Goal: Browse casually

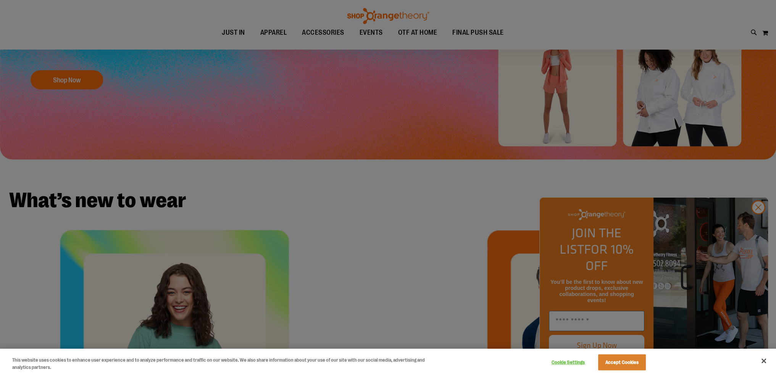
click at [330, 267] on div at bounding box center [388, 187] width 776 height 375
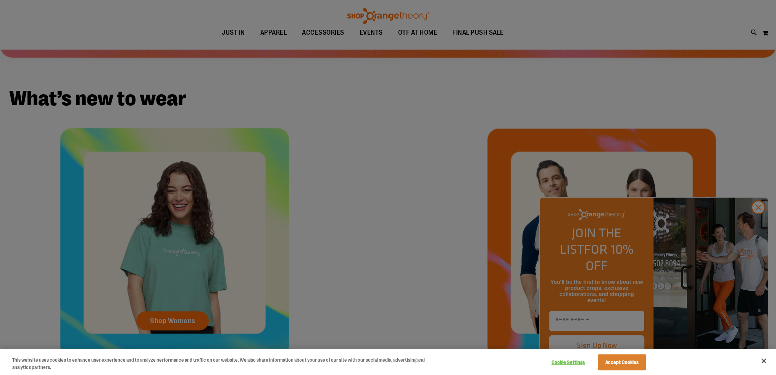
scroll to position [381, 0]
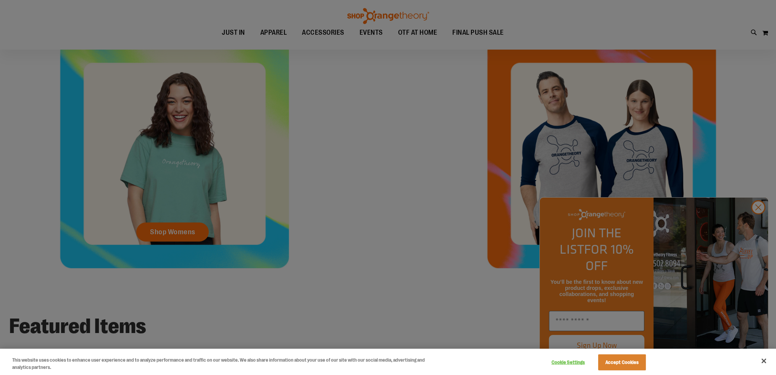
click at [422, 227] on div at bounding box center [388, 187] width 776 height 375
click at [422, 223] on div at bounding box center [388, 187] width 776 height 375
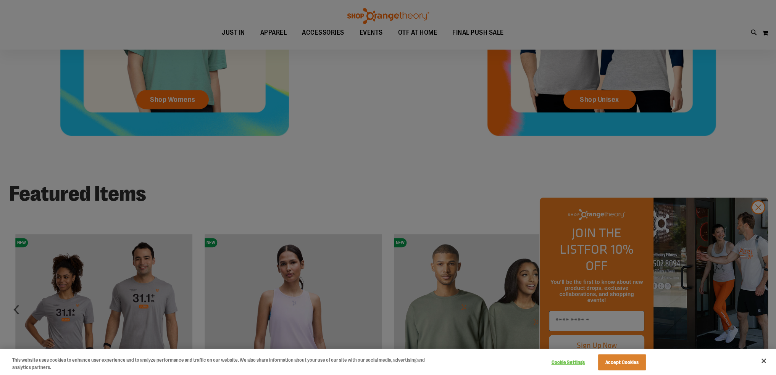
scroll to position [571, 0]
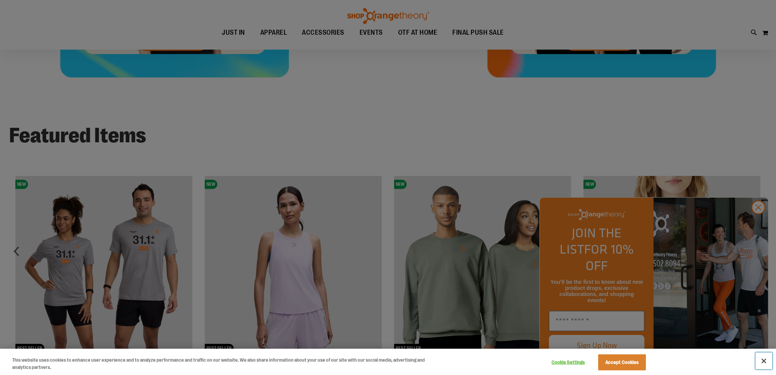
click at [422, 352] on button "Close" at bounding box center [763, 360] width 17 height 17
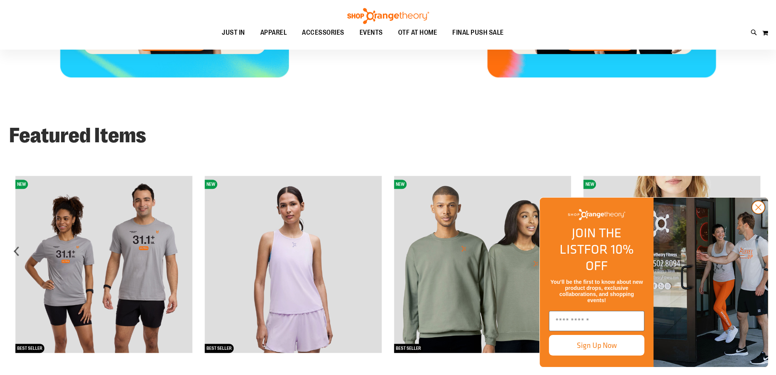
click at [422, 214] on circle "Close dialog" at bounding box center [757, 207] width 13 height 13
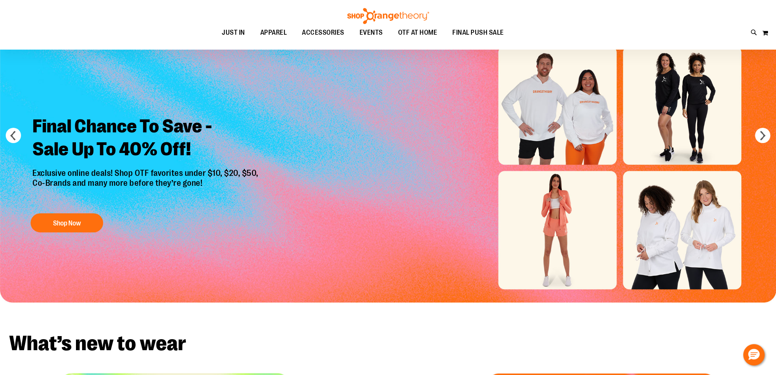
scroll to position [0, 0]
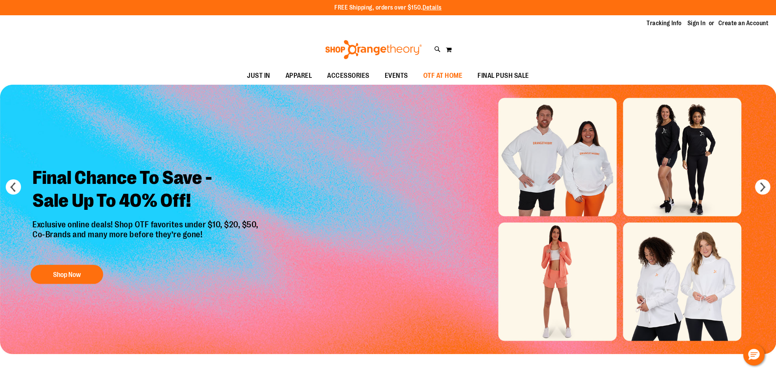
click at [422, 71] on span "OTF AT HOME" at bounding box center [442, 75] width 39 height 17
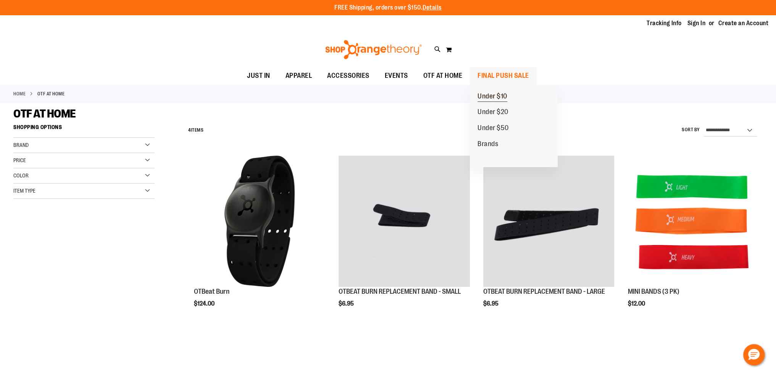
click at [494, 97] on span "Under $10" at bounding box center [492, 97] width 30 height 10
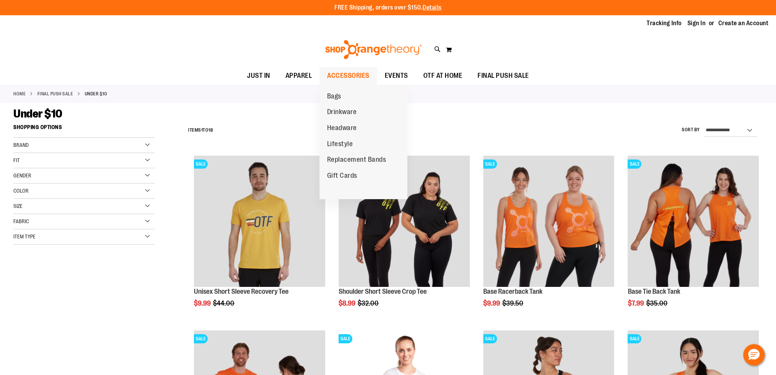
click at [361, 74] on span "ACCESSORIES" at bounding box center [348, 75] width 42 height 17
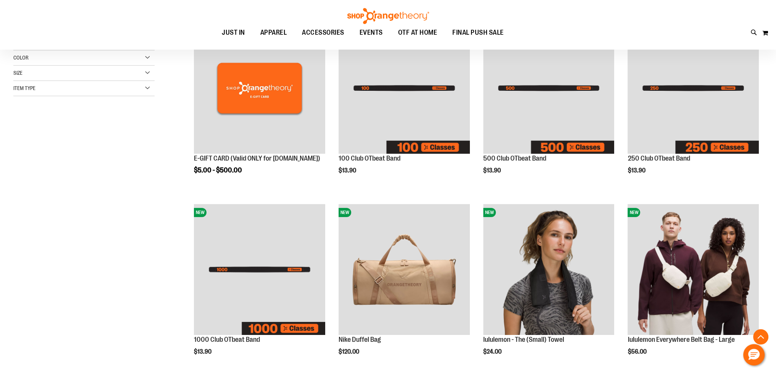
scroll to position [190, 0]
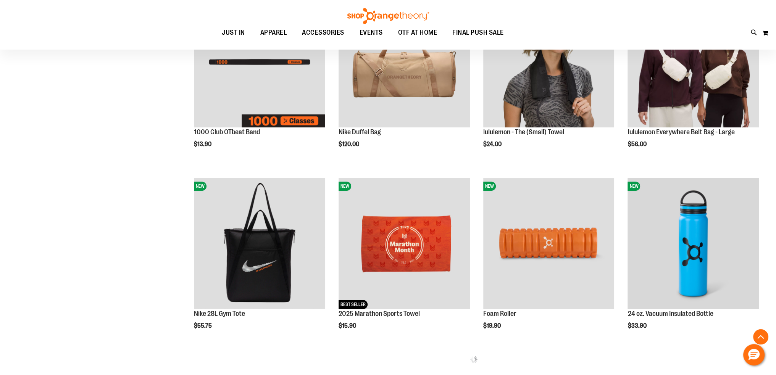
scroll to position [368, 0]
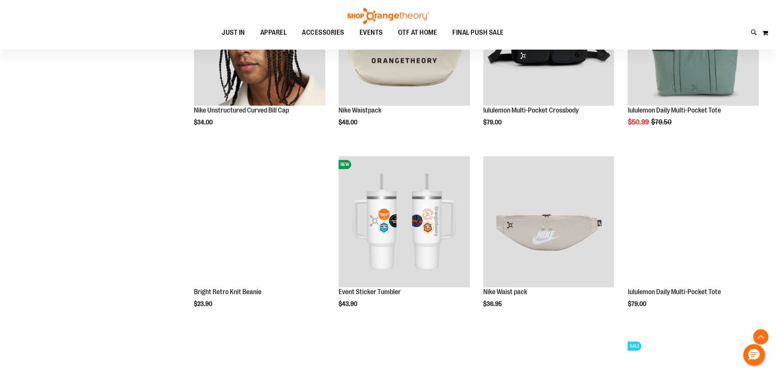
scroll to position [635, 0]
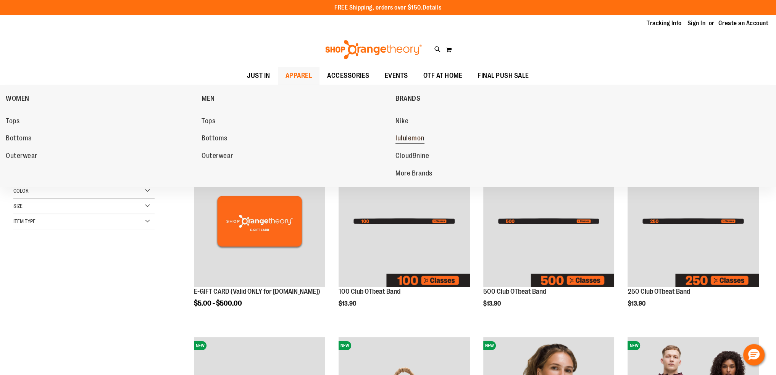
click at [405, 134] on link "lululemon" at bounding box center [489, 139] width 188 height 14
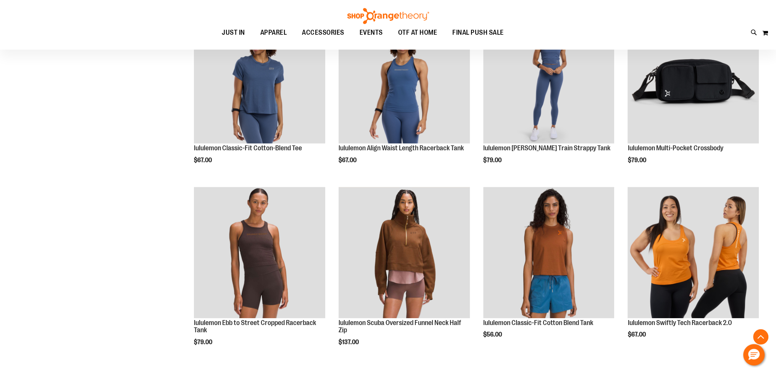
scroll to position [496, 0]
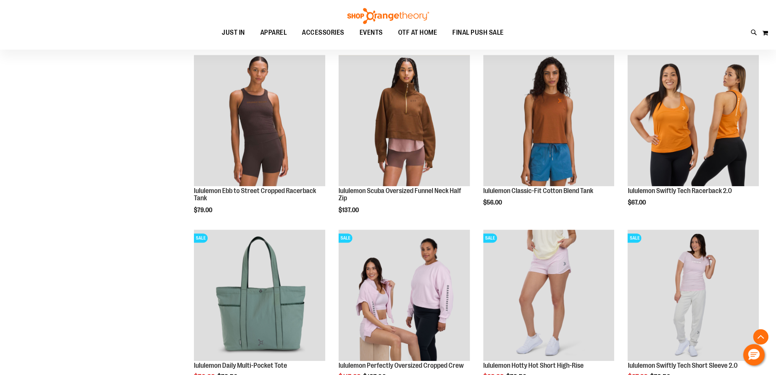
scroll to position [572, 0]
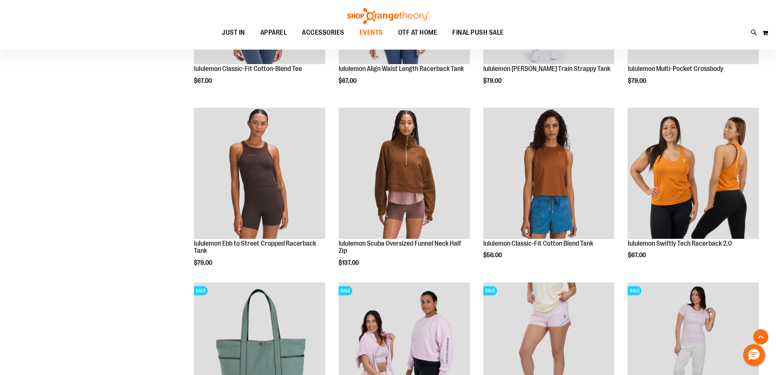
click at [368, 38] on span "EVENTS" at bounding box center [370, 32] width 23 height 17
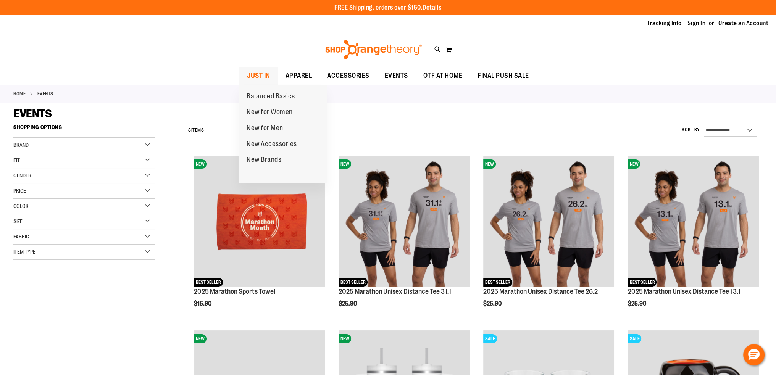
click at [249, 75] on span "JUST IN" at bounding box center [258, 75] width 23 height 17
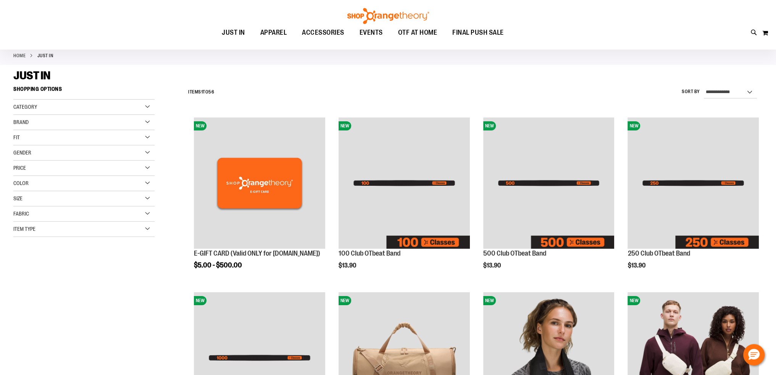
scroll to position [228, 0]
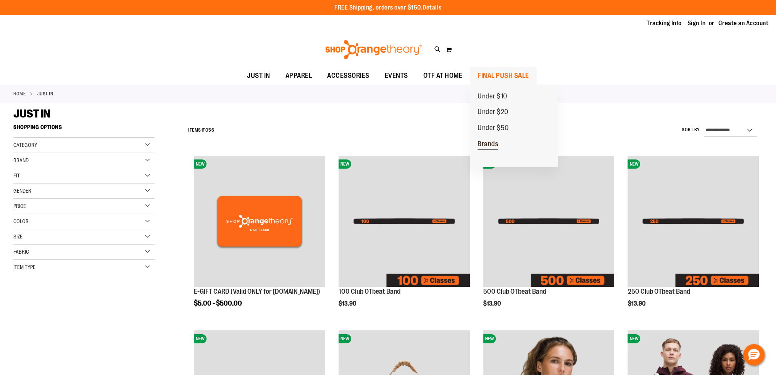
click at [503, 144] on link "Brands" at bounding box center [488, 144] width 36 height 16
